Goal: Information Seeking & Learning: Learn about a topic

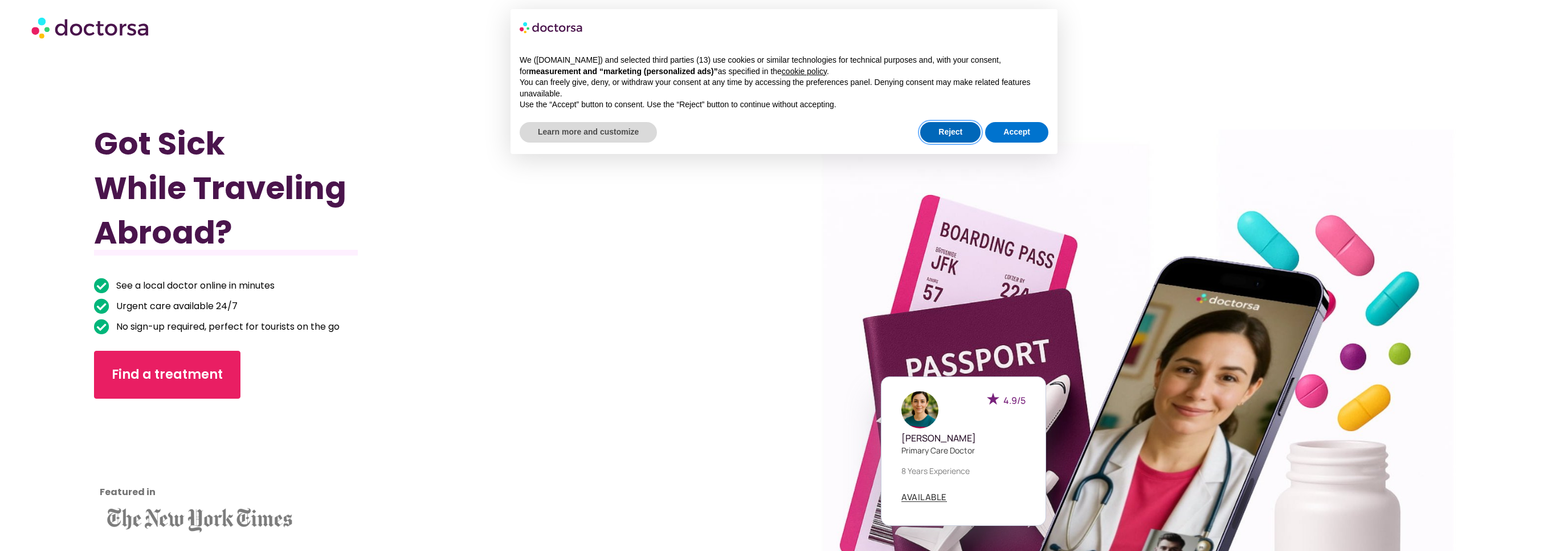
click at [749, 131] on button "Reject" at bounding box center [950, 131] width 60 height 20
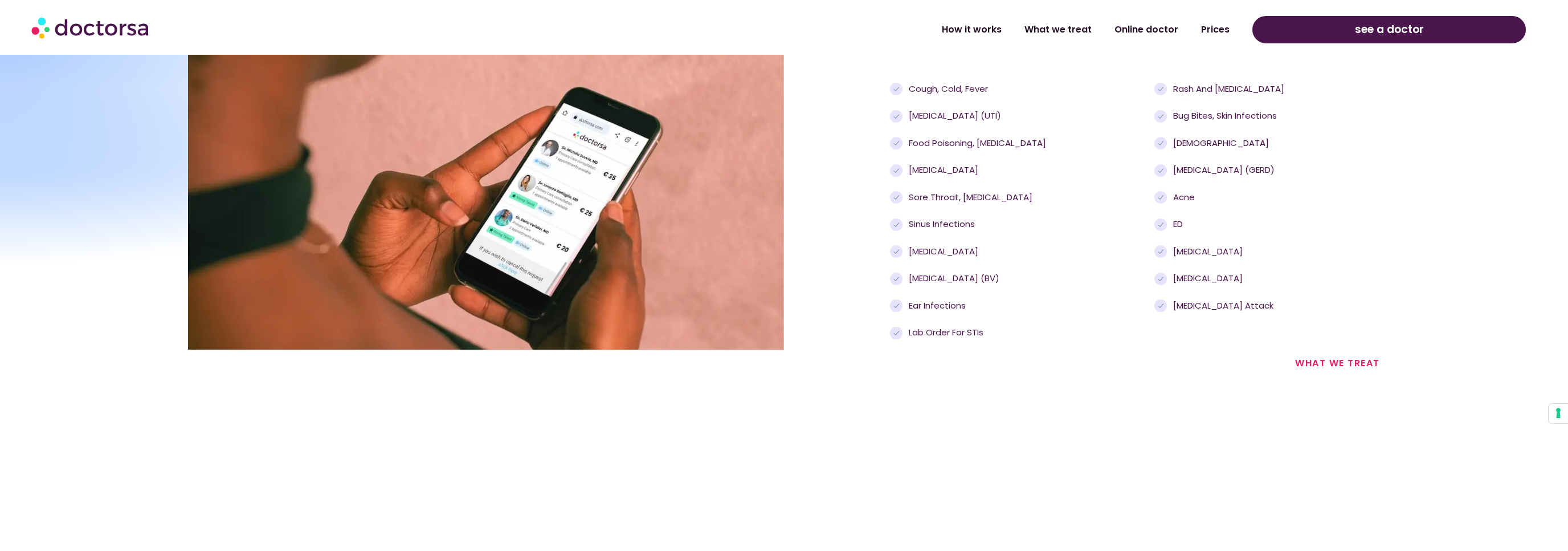
scroll to position [1144, 0]
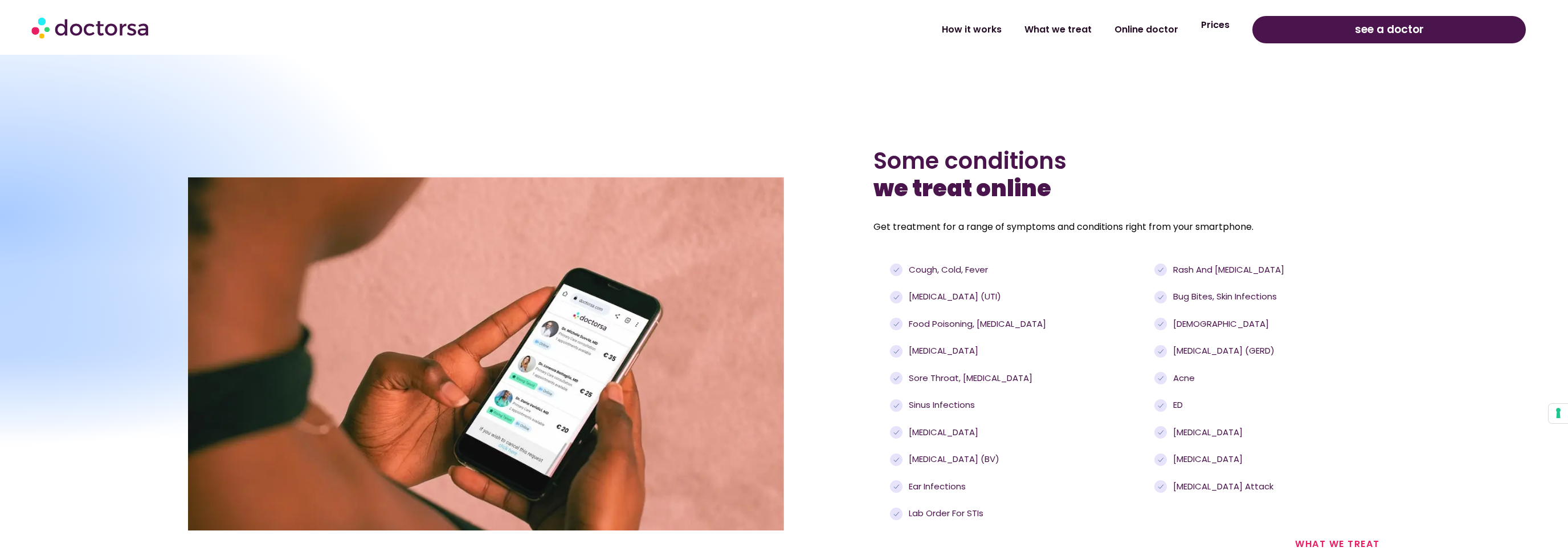
click at [749, 27] on link "Prices" at bounding box center [1215, 25] width 51 height 26
click at [749, 28] on link "Prices" at bounding box center [1215, 25] width 51 height 26
click at [749, 28] on link "Online doctor" at bounding box center [1146, 25] width 87 height 26
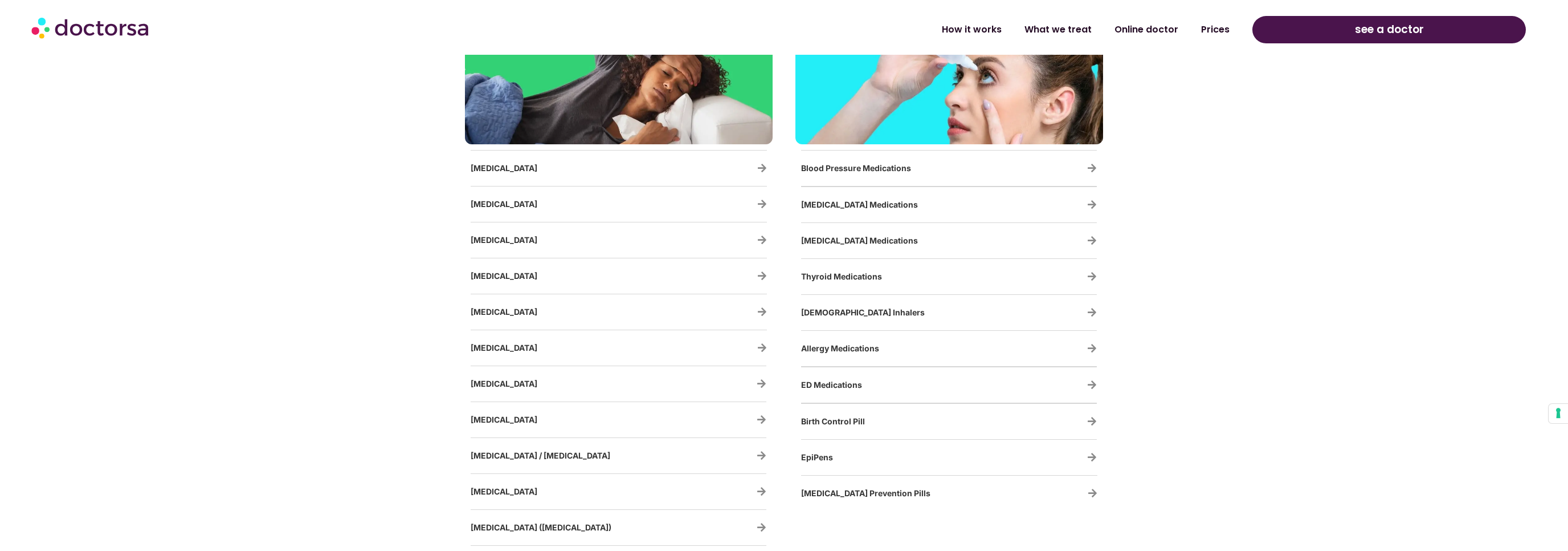
scroll to position [2107, 0]
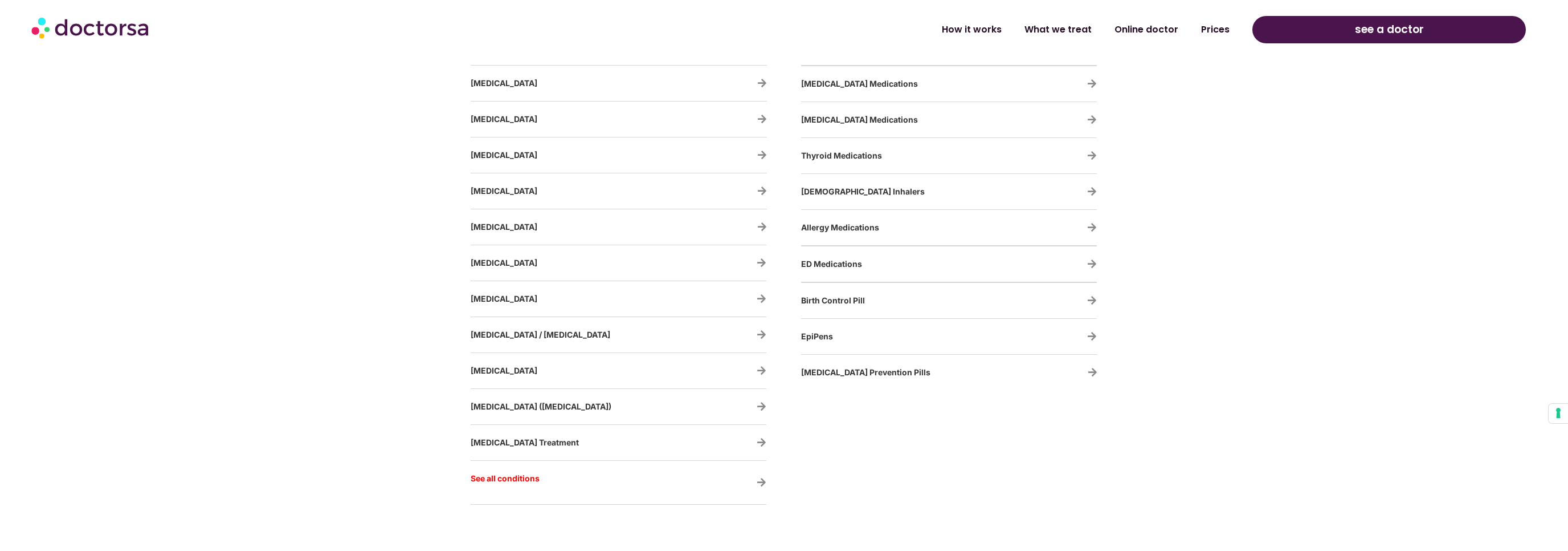
click at [1086, 83] on div "[MEDICAL_DATA] Medications" at bounding box center [949, 84] width 296 height 24
click at [1093, 83] on icon at bounding box center [1092, 83] width 10 height 10
click at [851, 83] on span "[MEDICAL_DATA] Medications" at bounding box center [860, 83] width 117 height 10
click at [1093, 83] on icon at bounding box center [1092, 83] width 10 height 10
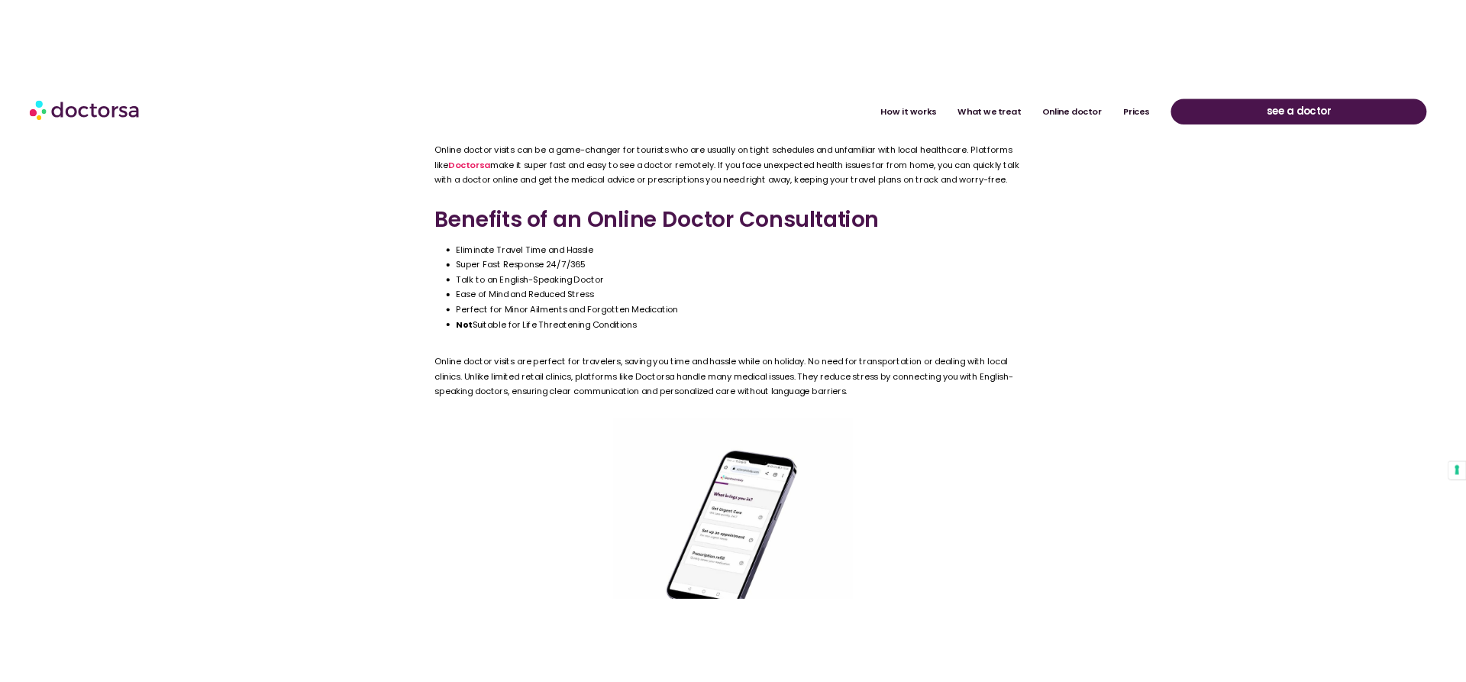
scroll to position [1256, 0]
